Goal: Task Accomplishment & Management: Use online tool/utility

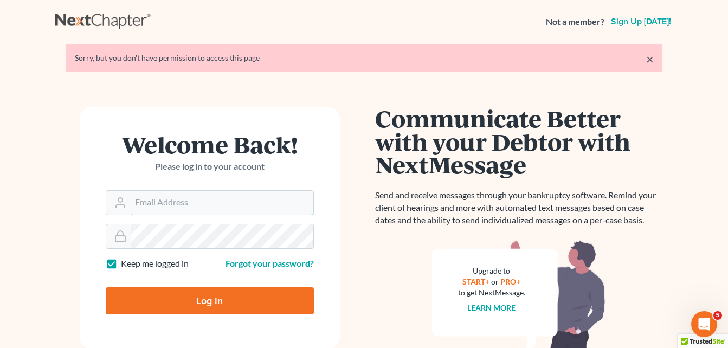
type input "[EMAIL_ADDRESS][DOMAIN_NAME]"
click at [215, 299] on input "Log In" at bounding box center [210, 300] width 208 height 27
type input "Thinking..."
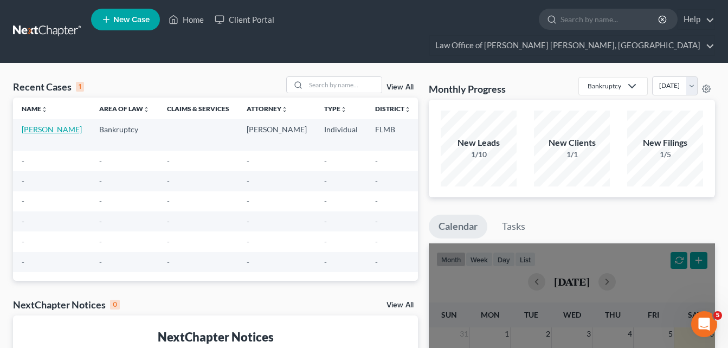
click at [43, 125] on link "[PERSON_NAME]" at bounding box center [52, 129] width 60 height 9
